Goal: Transaction & Acquisition: Purchase product/service

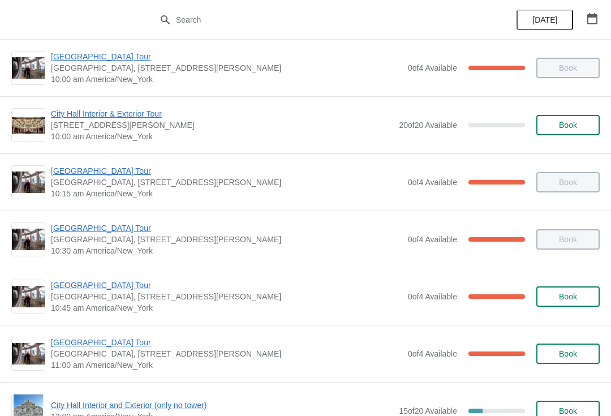
scroll to position [131, 0]
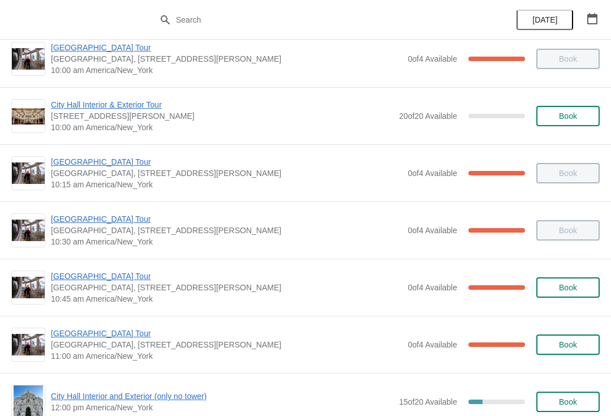
click at [112, 328] on span "City Hall Tower Tour" at bounding box center [226, 332] width 351 height 11
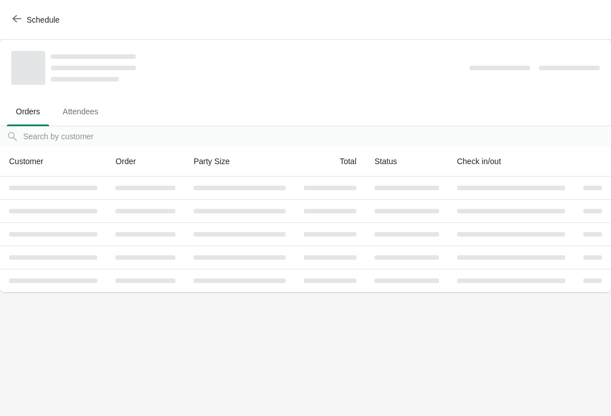
scroll to position [0, 0]
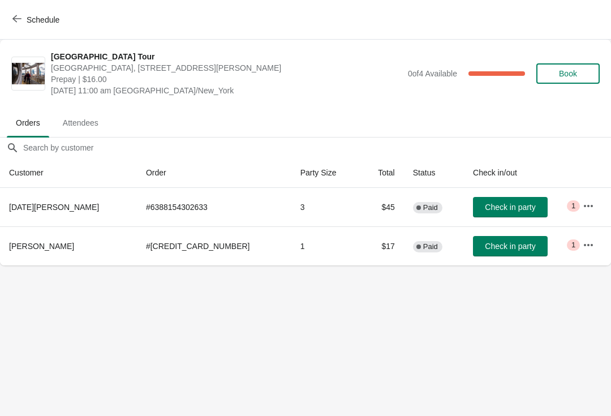
click at [499, 239] on button "Check in party" at bounding box center [510, 246] width 75 height 20
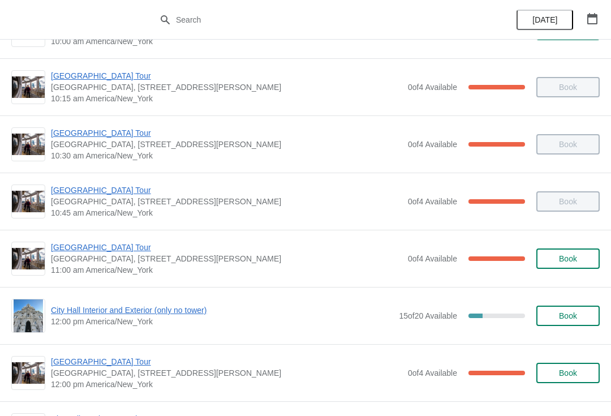
scroll to position [219, 0]
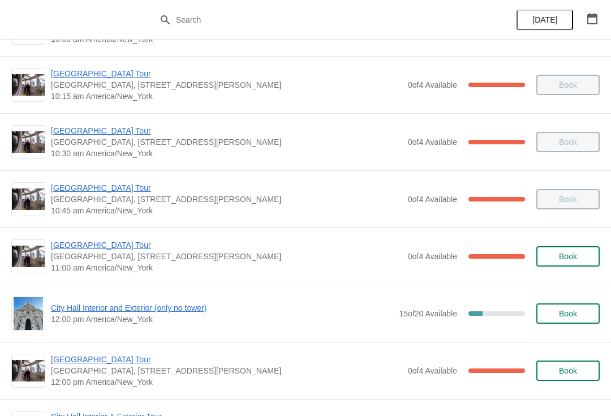
click at [168, 309] on span "City Hall Interior and Exterior (only no tower)" at bounding box center [222, 307] width 342 height 11
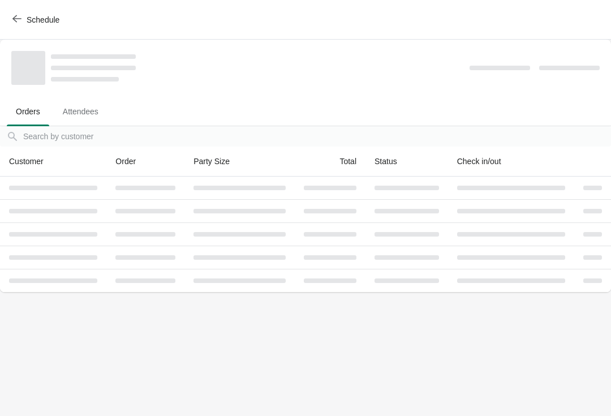
scroll to position [0, 0]
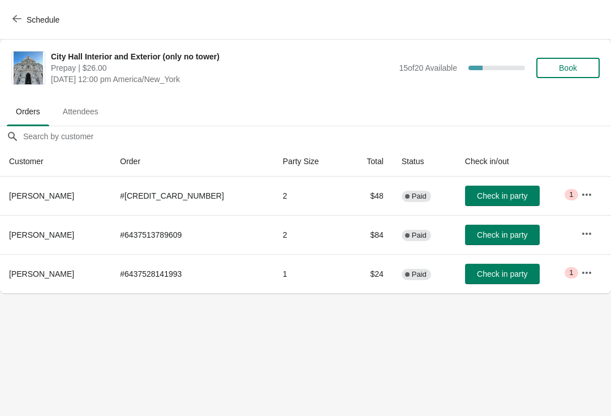
click at [580, 58] on button "Book" at bounding box center [567, 68] width 63 height 20
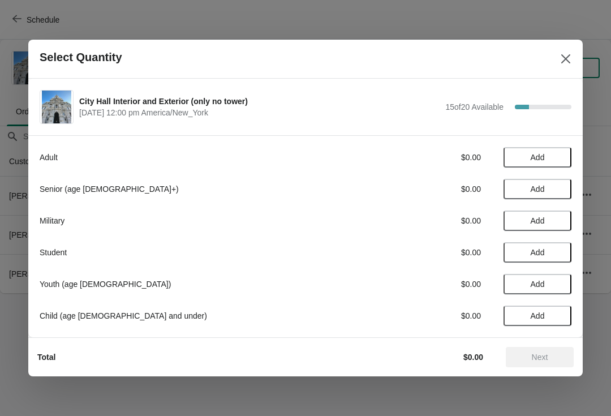
click at [548, 157] on span "Add" at bounding box center [536, 157] width 47 height 9
click at [570, 148] on div "Adult $26.00 1" at bounding box center [305, 157] width 531 height 20
click at [557, 154] on icon at bounding box center [557, 158] width 12 height 12
click at [557, 152] on icon at bounding box center [557, 158] width 12 height 12
click at [554, 152] on icon at bounding box center [557, 158] width 12 height 12
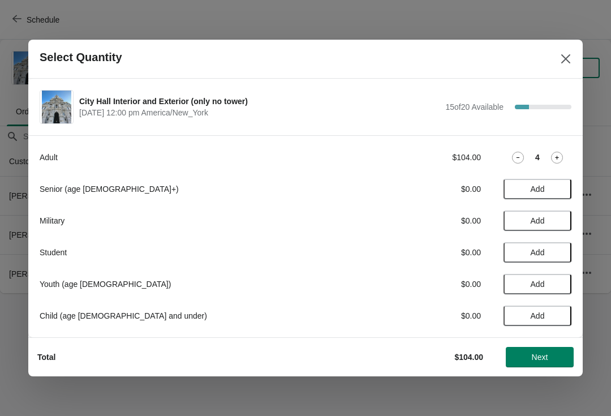
click at [550, 354] on span "Next" at bounding box center [540, 356] width 50 height 9
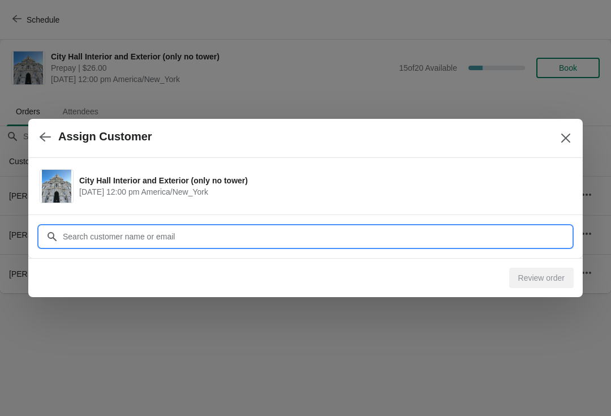
click at [330, 233] on input "Customer" at bounding box center [316, 236] width 509 height 20
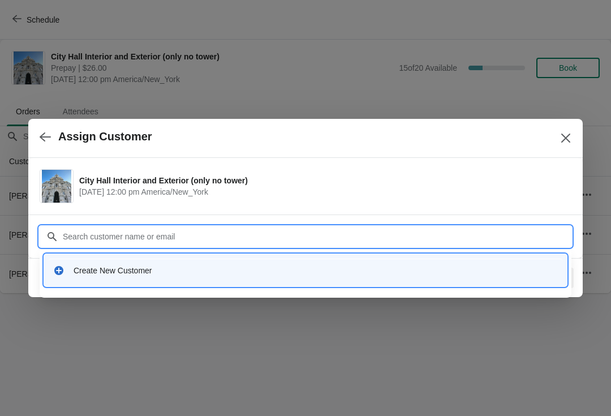
click at [260, 266] on div "Create New Customer" at bounding box center [316, 270] width 484 height 11
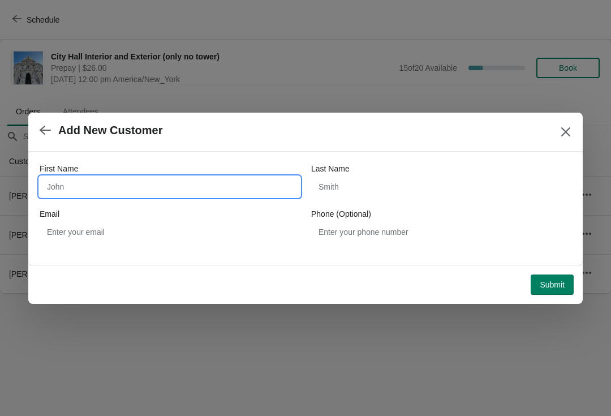
click at [91, 178] on input "First Name" at bounding box center [170, 186] width 260 height 20
type input "[PERSON_NAME]"
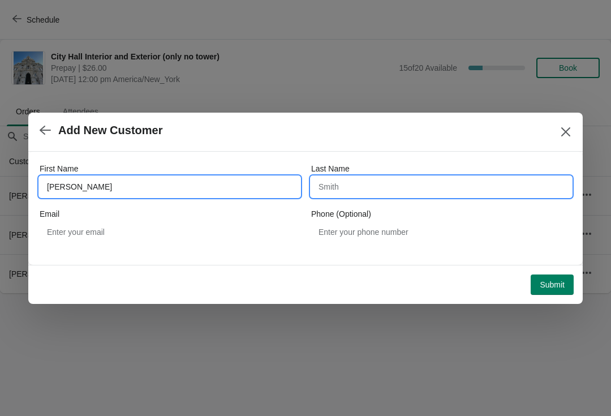
click at [365, 191] on input "Last Name" at bounding box center [441, 186] width 260 height 20
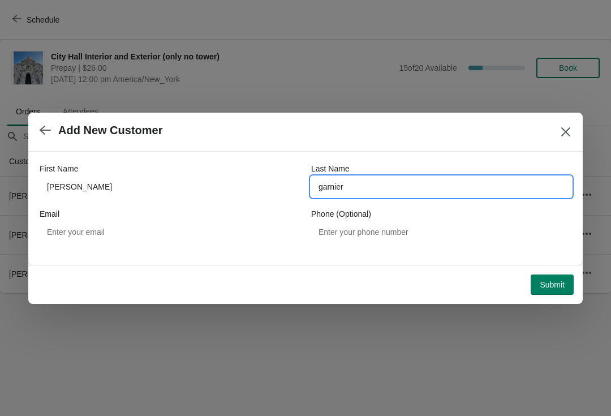
type input "garnier"
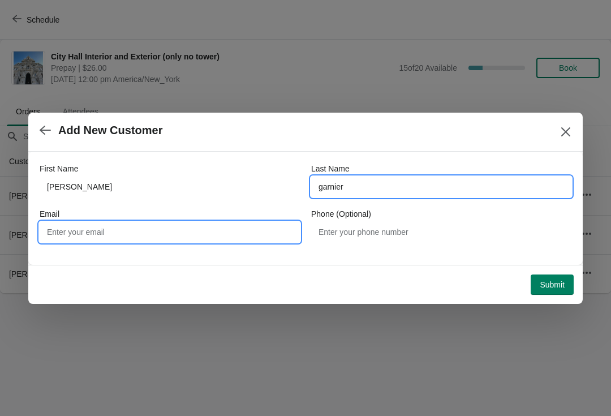
click at [150, 226] on input "Email" at bounding box center [170, 232] width 260 height 20
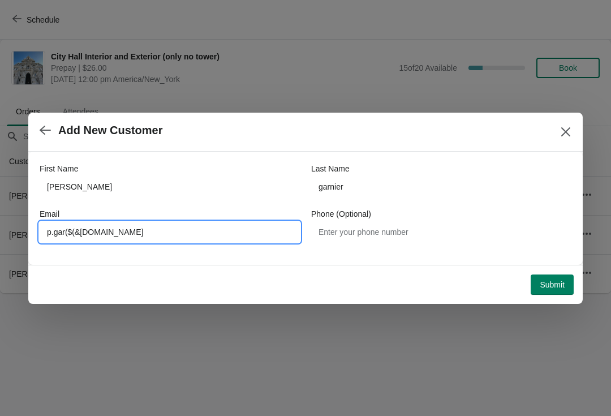
click at [567, 274] on button "Submit" at bounding box center [551, 284] width 43 height 20
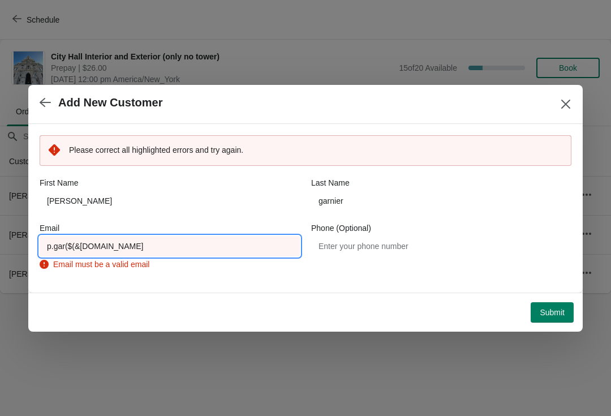
click at [178, 247] on input "p.gar($(&[DOMAIN_NAME]" at bounding box center [170, 246] width 260 height 20
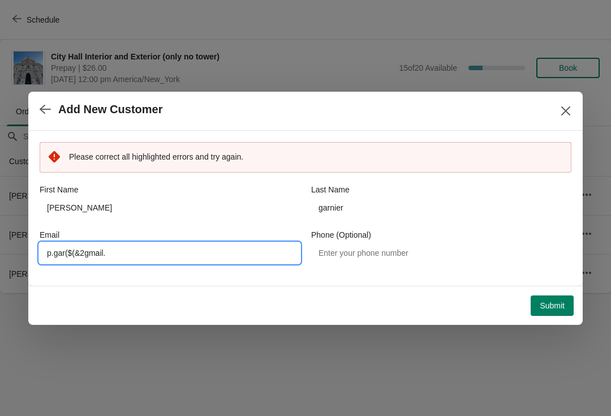
click at [277, 244] on input "p.gar($(&2gmail." at bounding box center [170, 253] width 260 height 20
click at [552, 291] on div "Add New Customer Please correct all highlighted errors and try again. First Nam…" at bounding box center [305, 208] width 554 height 233
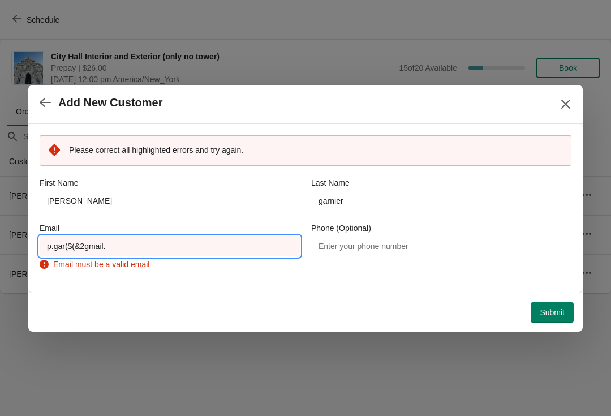
click at [255, 248] on input "p.gar($(&2gmail." at bounding box center [170, 246] width 260 height 20
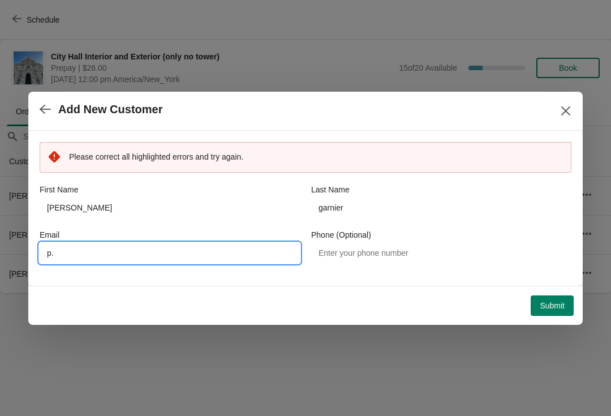
type input "p"
click at [554, 297] on div "Submit" at bounding box center [303, 303] width 541 height 25
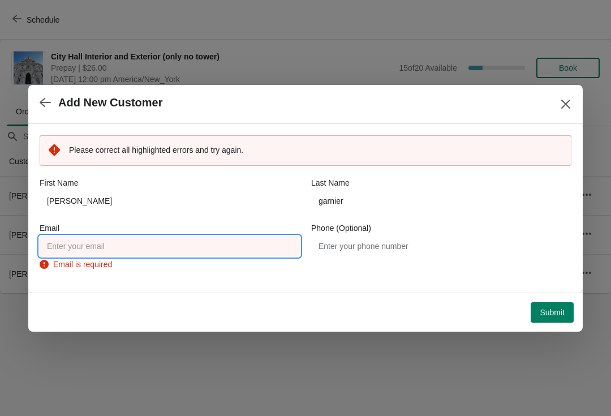
click at [266, 247] on input "Email" at bounding box center [170, 246] width 260 height 20
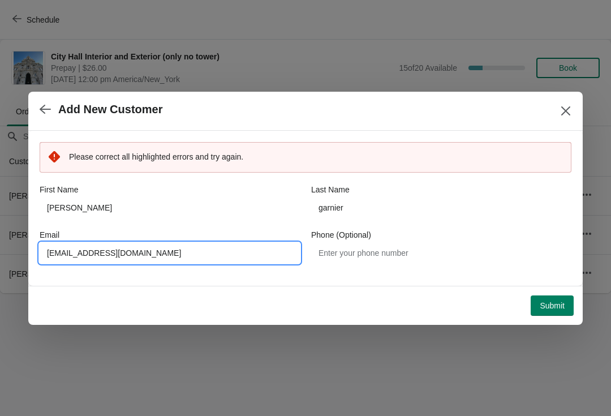
type input "[EMAIL_ADDRESS][DOMAIN_NAME]"
click at [561, 311] on button "Submit" at bounding box center [551, 305] width 43 height 20
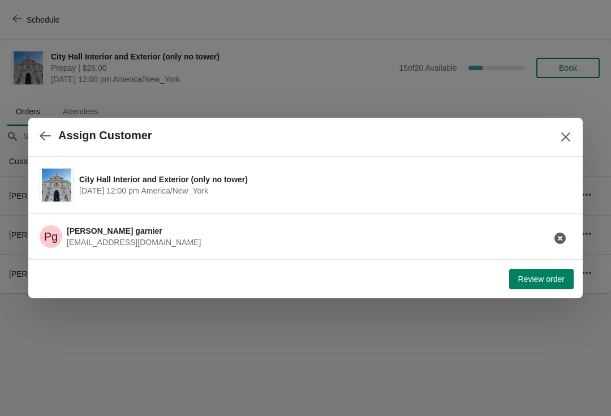
click at [548, 278] on span "Review order" at bounding box center [541, 278] width 46 height 9
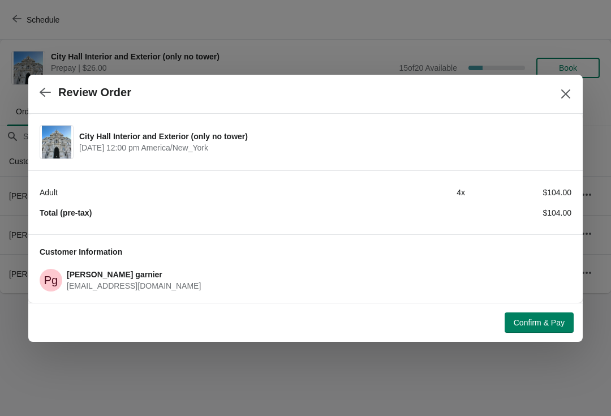
click at [555, 308] on div "Confirm & Pay" at bounding box center [303, 320] width 541 height 25
click at [560, 312] on button "Confirm & Pay" at bounding box center [538, 322] width 69 height 20
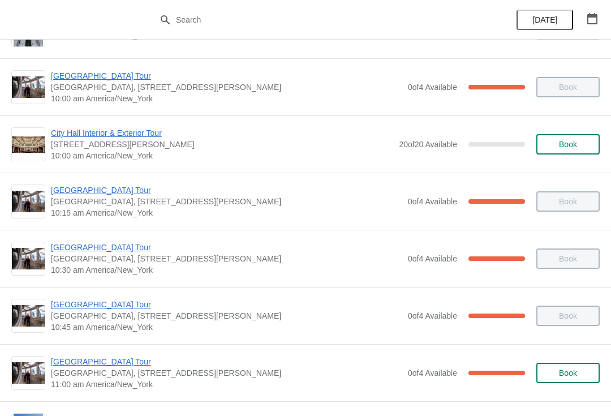
scroll to position [101, 0]
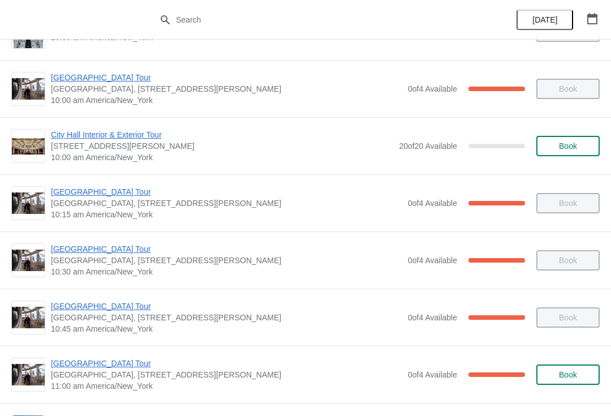
click at [121, 368] on span "City Hall Tower Tour" at bounding box center [226, 362] width 351 height 11
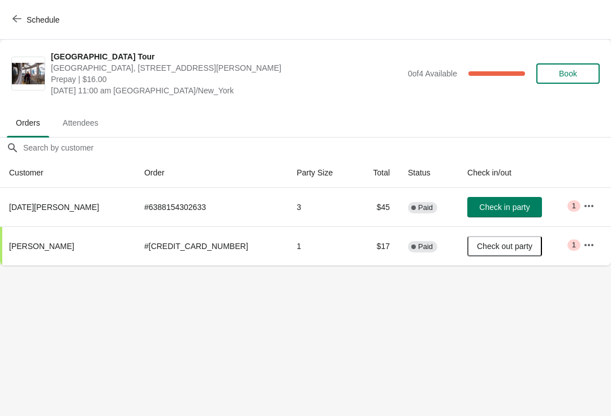
click at [486, 197] on button "Check in party" at bounding box center [504, 207] width 75 height 20
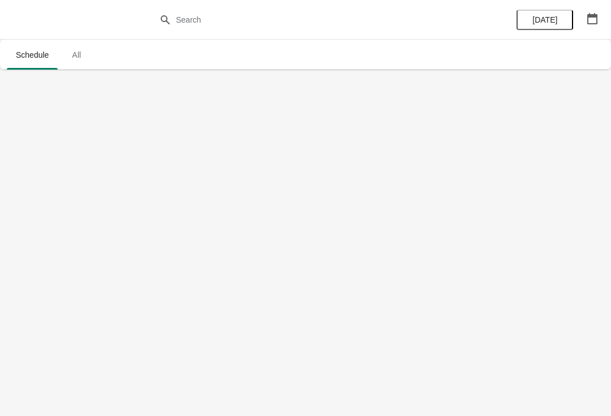
click at [39, 62] on span "Schedule" at bounding box center [32, 55] width 51 height 20
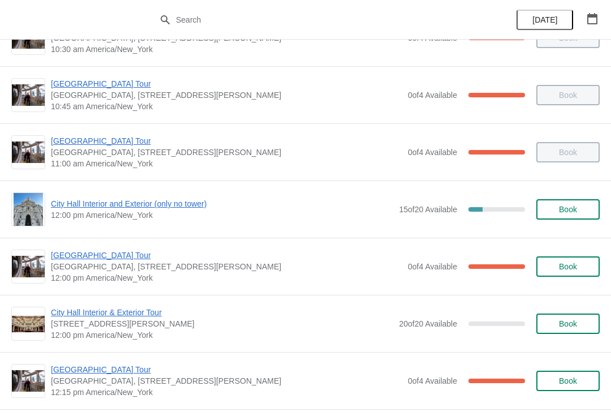
scroll to position [324, 0]
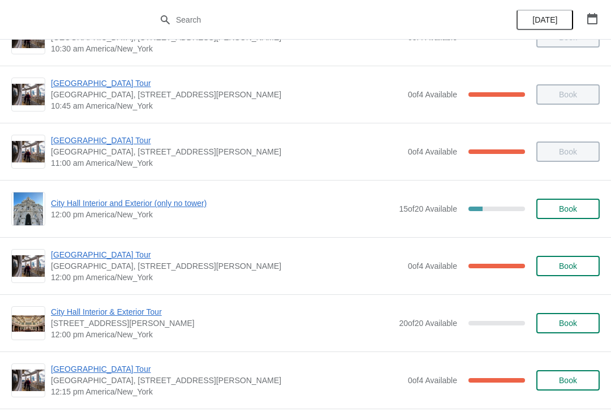
click at [146, 204] on span "City Hall Interior and Exterior (only no tower)" at bounding box center [222, 202] width 342 height 11
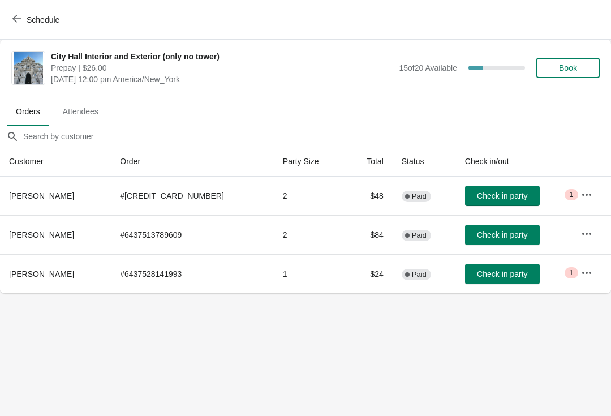
click at [496, 274] on span "Check in party" at bounding box center [502, 273] width 50 height 9
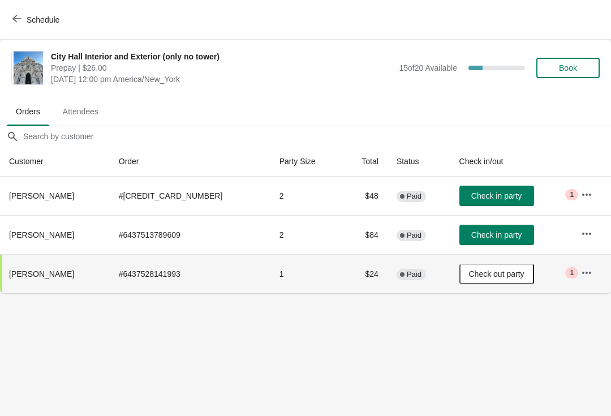
click at [586, 51] on div "City Hall Interior and Exterior (only no tower) Prepay | $26.00 Tuesday, August…" at bounding box center [325, 68] width 548 height 34
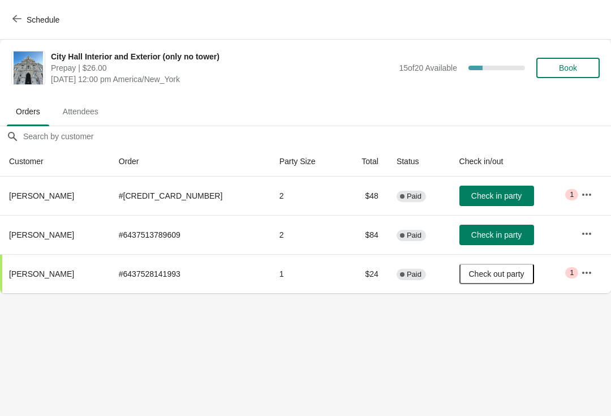
click at [581, 59] on button "Book" at bounding box center [567, 68] width 63 height 20
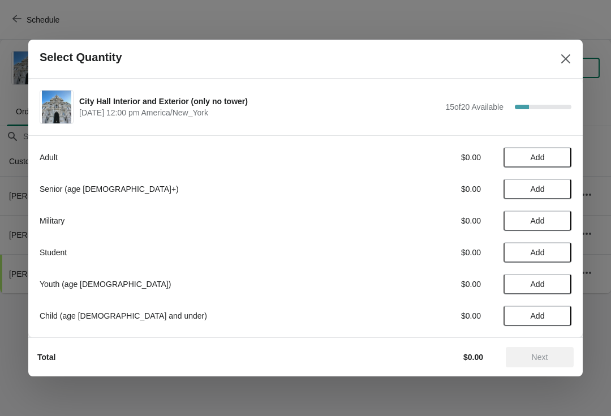
click at [553, 151] on button "Add" at bounding box center [537, 157] width 68 height 20
click at [549, 358] on span "Next" at bounding box center [540, 356] width 50 height 9
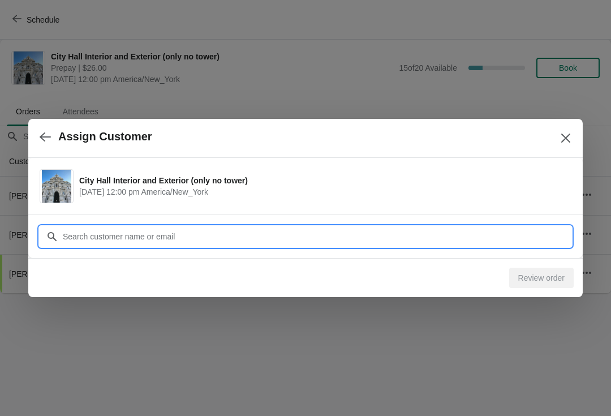
click at [331, 230] on input "Customer" at bounding box center [316, 236] width 509 height 20
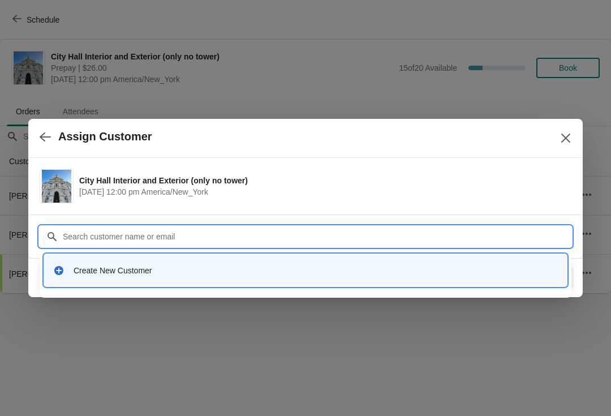
click at [196, 282] on div "Create New Customer" at bounding box center [305, 270] width 522 height 32
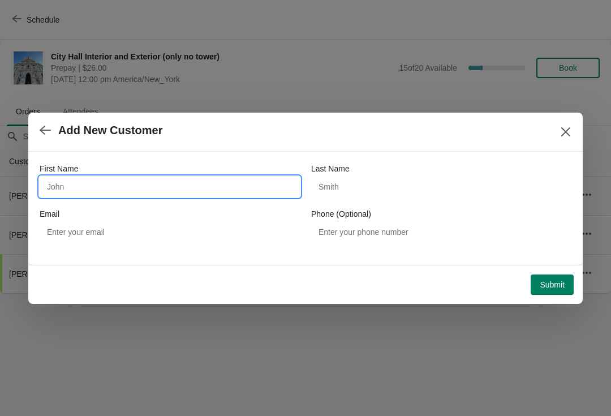
click at [93, 178] on input "First Name" at bounding box center [170, 186] width 260 height 20
type input "Morgan"
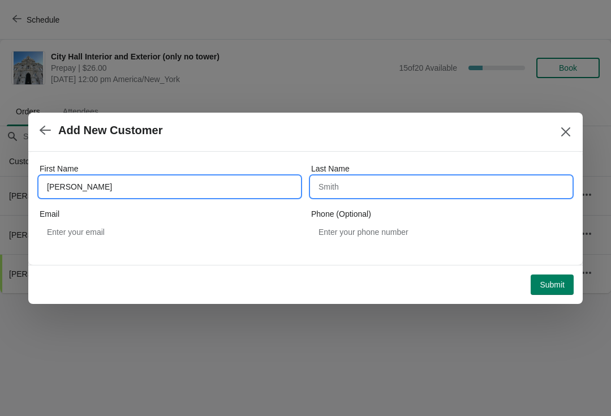
click at [359, 178] on input "Last Name" at bounding box center [441, 186] width 260 height 20
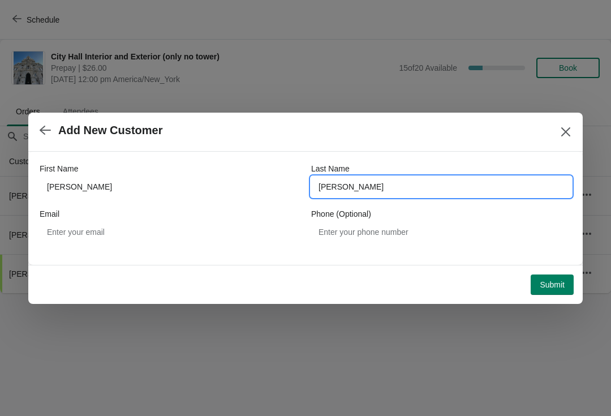
type input "wallace"
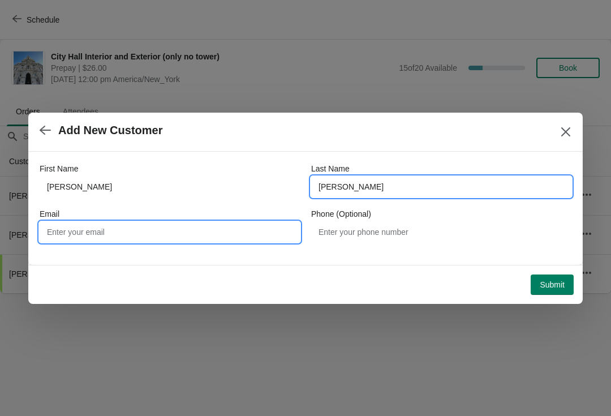
click at [179, 223] on input "Email" at bounding box center [170, 232] width 260 height 20
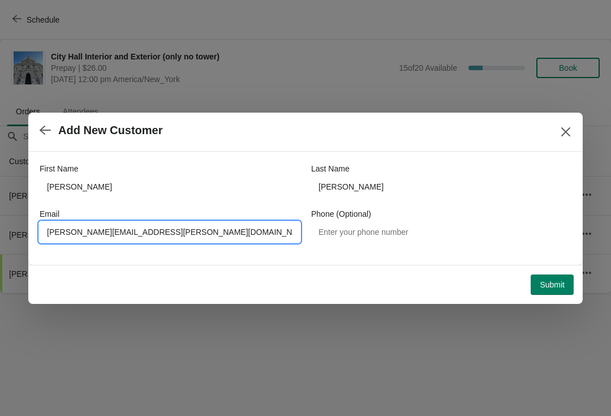
type input "morgan.e.wallace@gmail.com"
click at [569, 274] on button "Submit" at bounding box center [551, 284] width 43 height 20
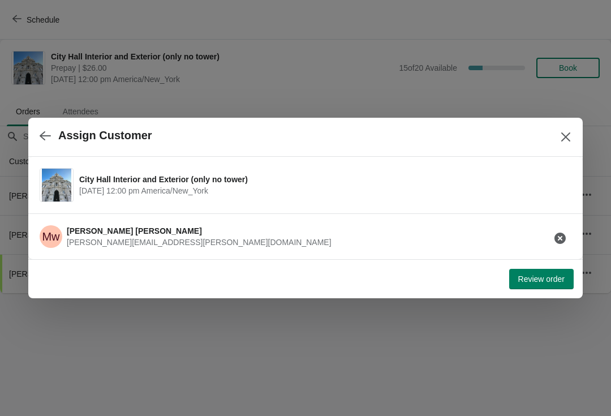
click at [559, 286] on button "Review order" at bounding box center [541, 279] width 64 height 20
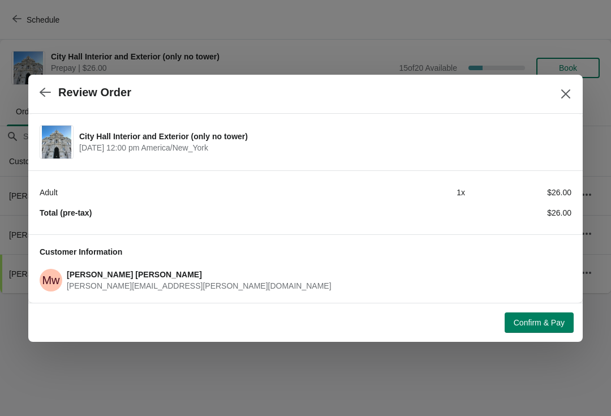
click at [552, 322] on span "Confirm & Pay" at bounding box center [538, 322] width 51 height 9
